Goal: Use online tool/utility: Utilize a website feature to perform a specific function

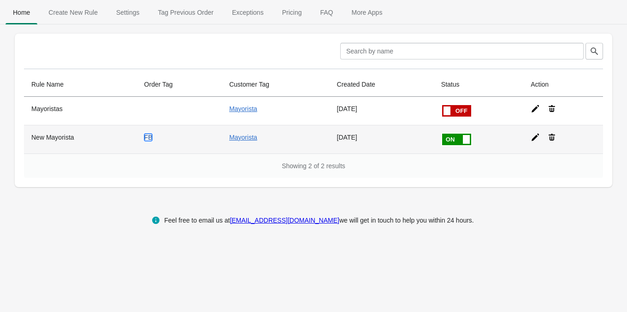
click at [149, 137] on link "FB" at bounding box center [148, 137] width 8 height 7
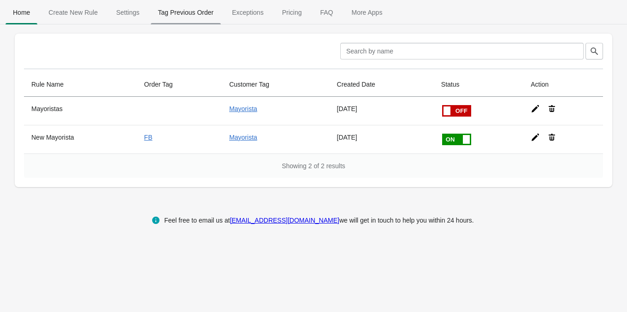
click at [180, 15] on span "Tag Previous Order" at bounding box center [186, 12] width 71 height 17
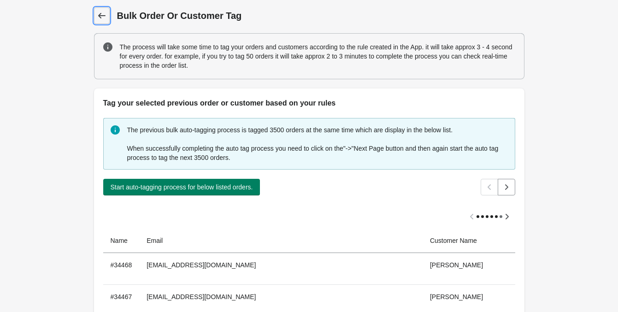
click at [101, 10] on span "Back" at bounding box center [101, 15] width 13 height 13
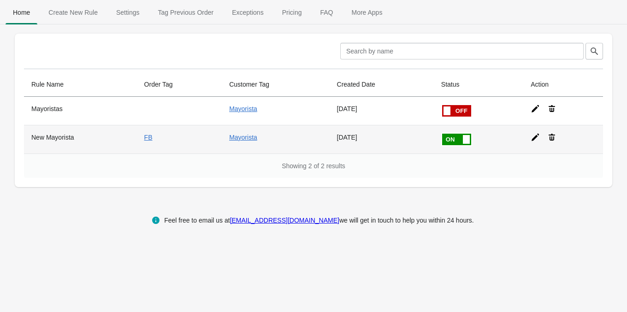
click at [55, 136] on th "New Mayorista" at bounding box center [80, 139] width 113 height 29
click at [530, 140] on icon at bounding box center [534, 137] width 9 height 9
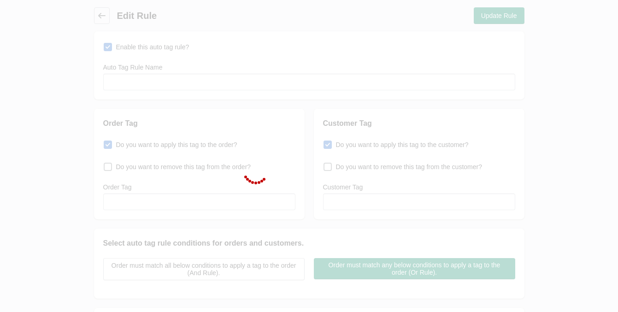
type input "New Mayorista"
checkbox input "true"
type input "FB"
checkbox input "true"
type input "Mayorista"
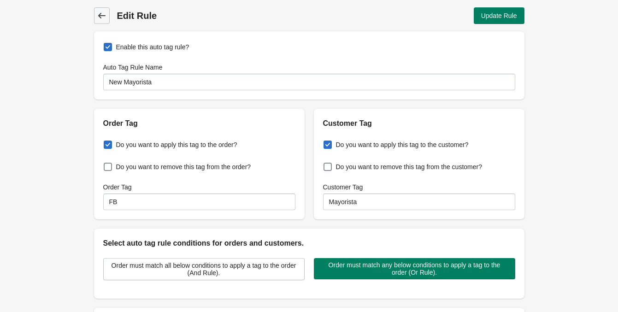
click at [99, 16] on icon at bounding box center [101, 16] width 7 height 6
